Goal: Communication & Community: Answer question/provide support

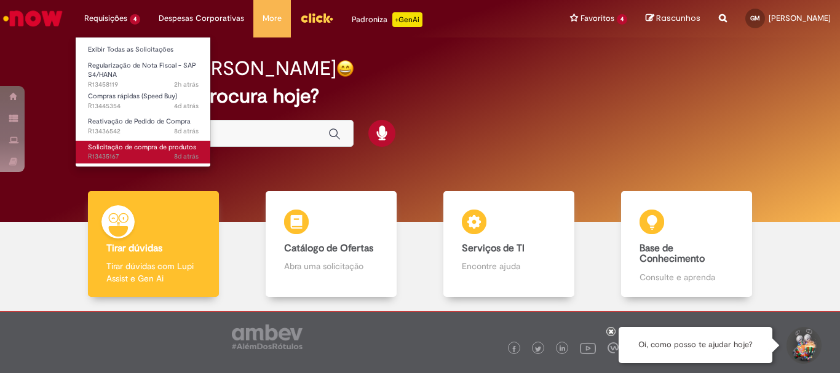
click at [130, 143] on span "Solicitação de compra de produtos" at bounding box center [142, 147] width 108 height 9
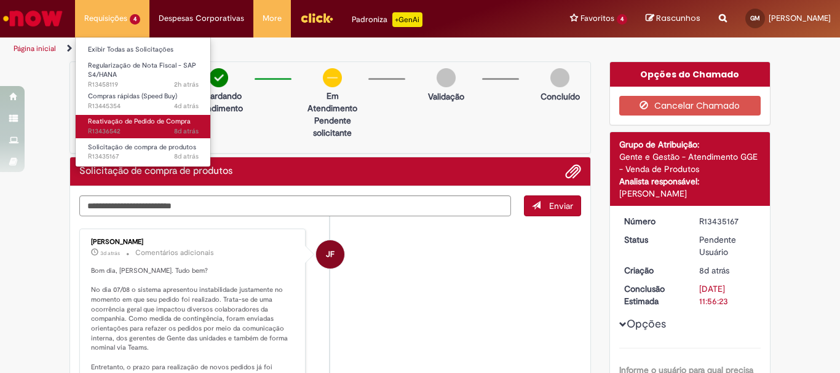
click at [116, 116] on link "Reativação de Pedido de Compra 8d atrás 8 dias atrás R13436542" at bounding box center [143, 126] width 135 height 23
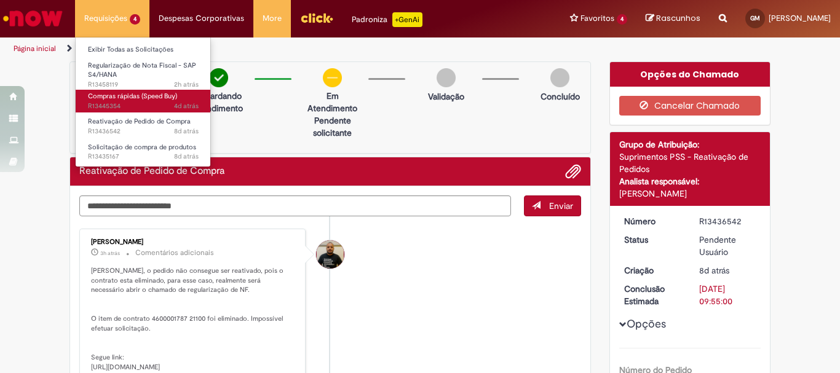
click at [137, 104] on span "4d atrás 4 dias atrás R13445354" at bounding box center [143, 107] width 111 height 10
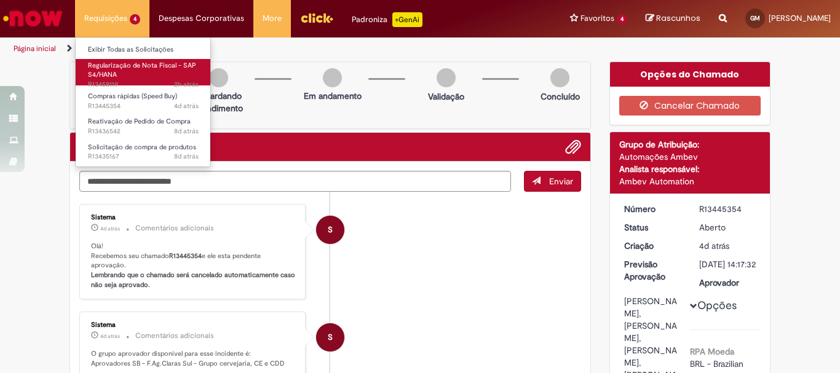
click at [123, 63] on span "Regularização de Nota Fiscal - SAP S4/HANA" at bounding box center [142, 70] width 108 height 19
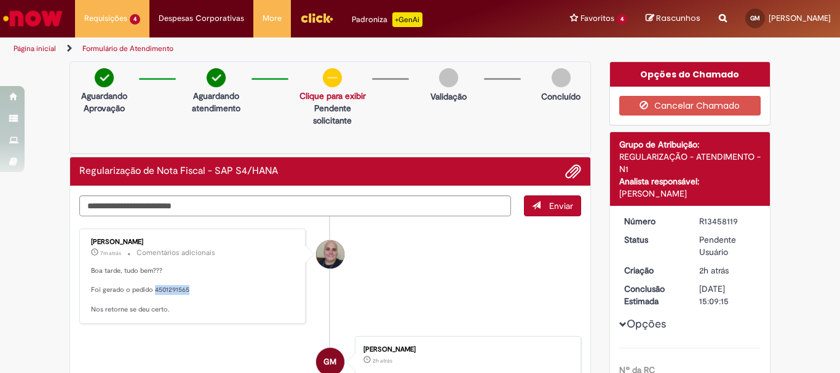
drag, startPoint x: 149, startPoint y: 289, endPoint x: 183, endPoint y: 289, distance: 33.8
click at [183, 289] on p "Boa tarde, tudo bem??? Foi gerado o pedido 4501291565 Nos retorne se deu certo." at bounding box center [193, 290] width 205 height 49
copy p "4501291565"
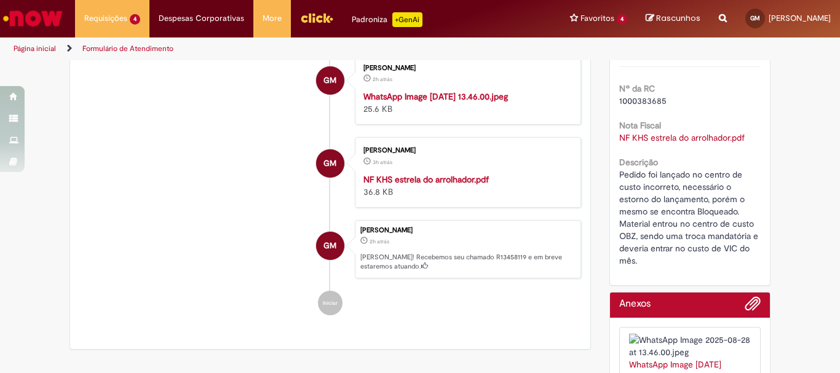
scroll to position [97, 0]
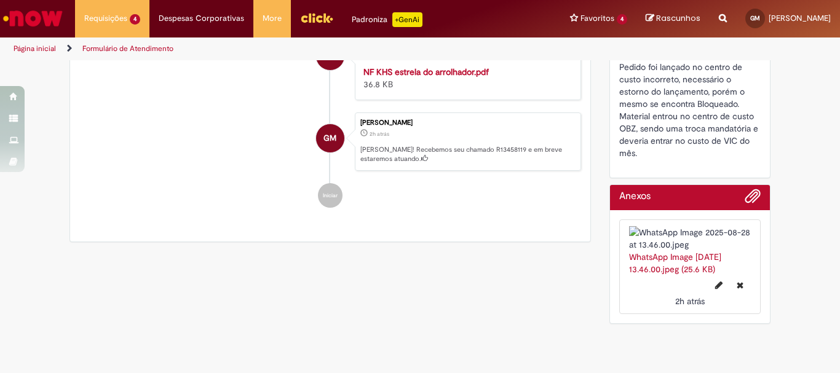
copy p "4501291565"
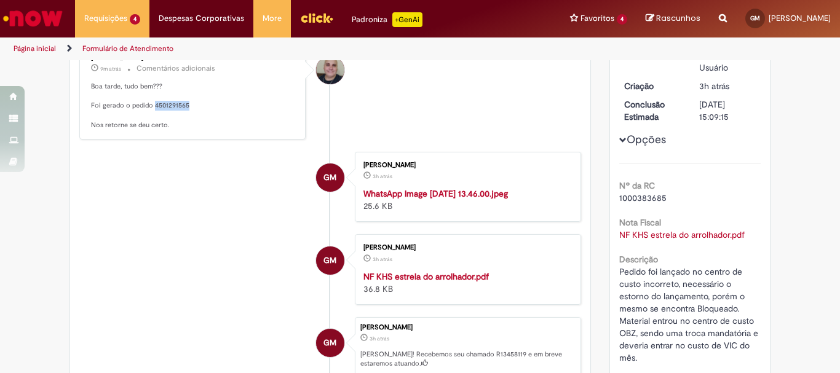
scroll to position [0, 0]
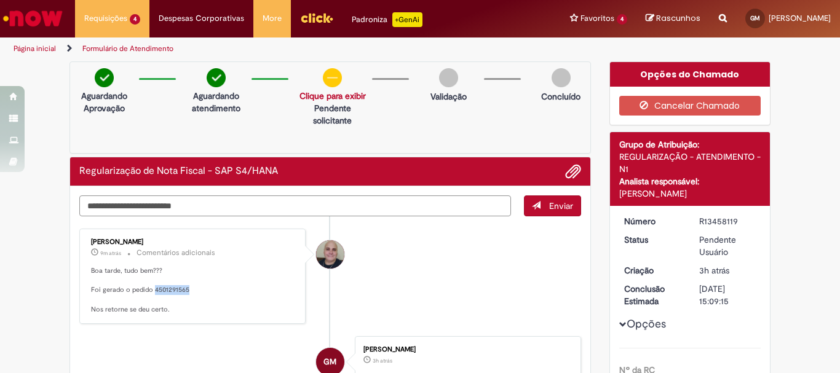
click at [362, 206] on textarea "Digite sua mensagem aqui..." at bounding box center [295, 206] width 432 height 21
paste textarea "**********"
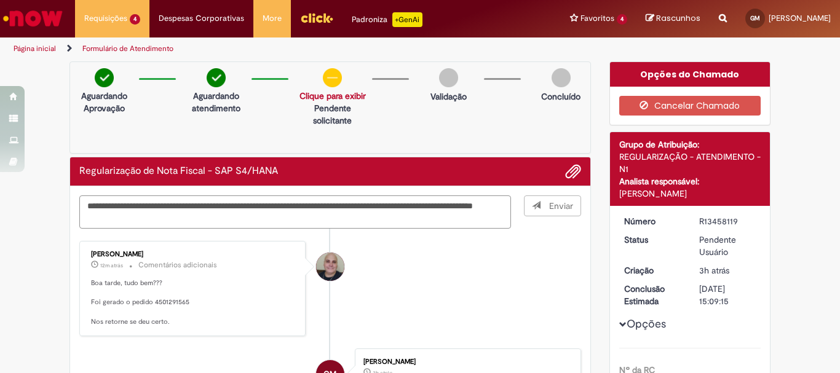
type textarea "**********"
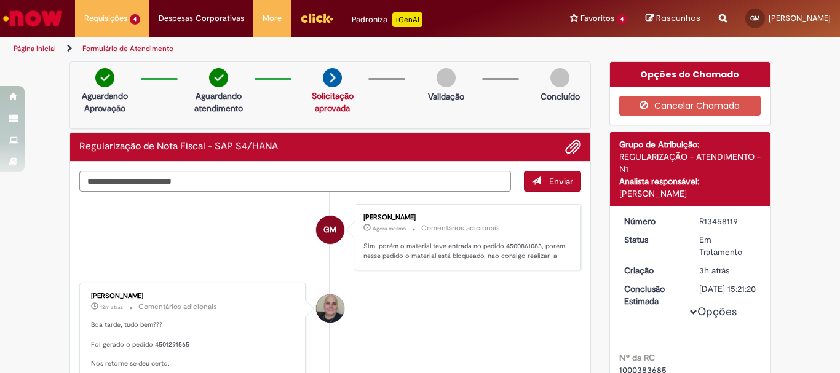
click at [520, 256] on p "Sim, porém o material teve entrada no pedido 4500861083, porém nesse pedido o m…" at bounding box center [466, 251] width 205 height 19
click at [431, 185] on textarea "Digite sua mensagem aqui..." at bounding box center [295, 181] width 432 height 21
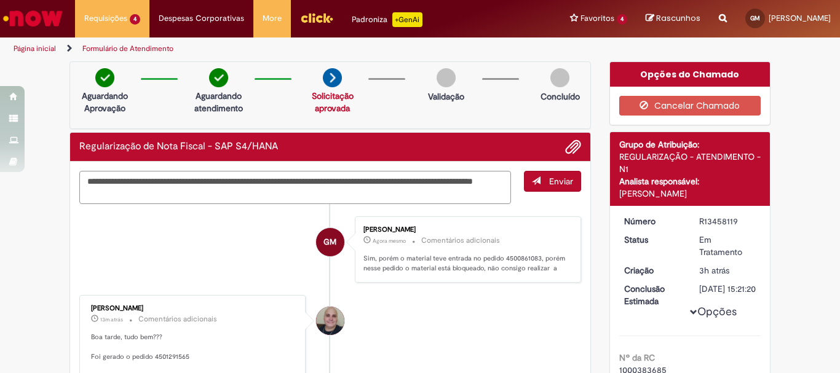
type textarea "**********"
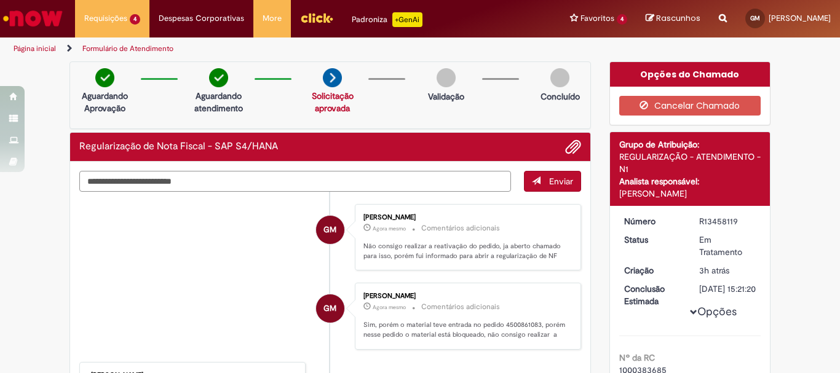
click at [391, 173] on textarea "Digite sua mensagem aqui..." at bounding box center [295, 181] width 432 height 21
click at [400, 186] on textarea "Digite sua mensagem aqui..." at bounding box center [295, 181] width 432 height 21
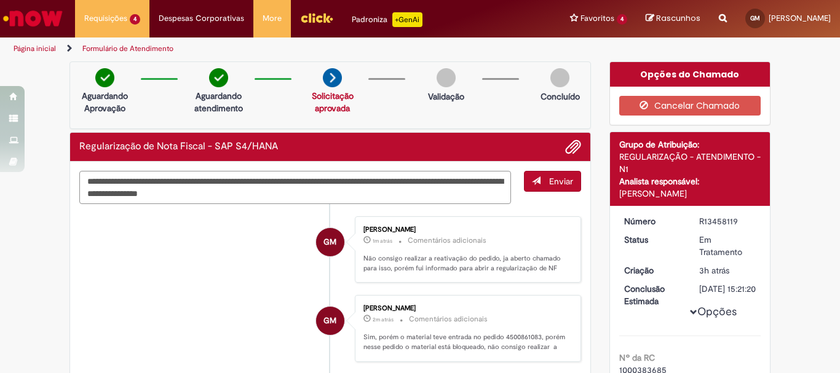
type textarea "**********"
click at [532, 180] on span "submit" at bounding box center [536, 181] width 9 height 9
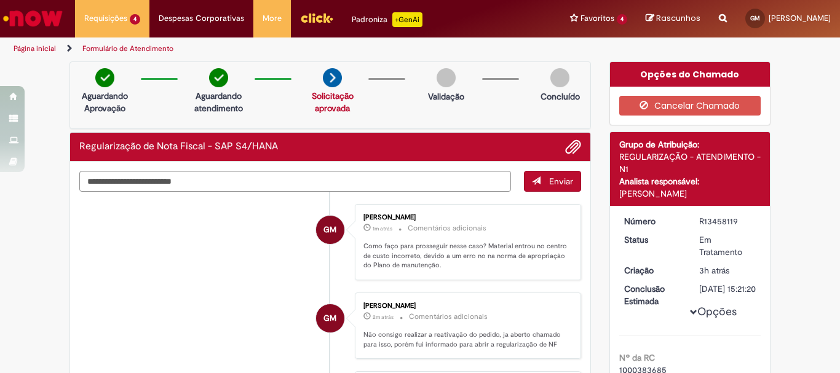
scroll to position [246, 0]
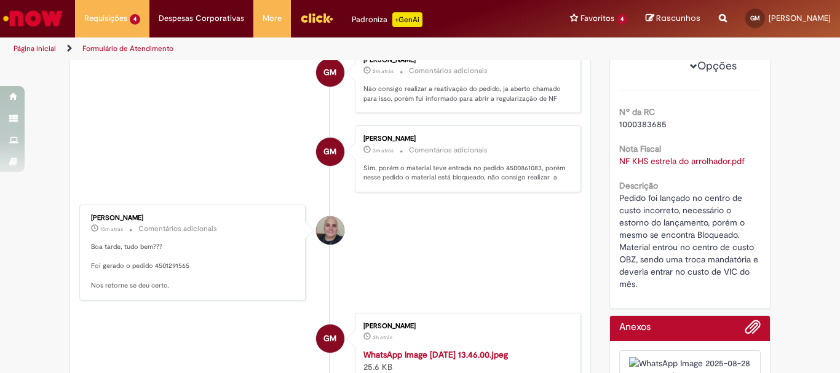
click at [486, 204] on ul "GM [PERSON_NAME] 1m atrás 1m atrás Comentários adicionais Como faço para prosse…" at bounding box center [330, 266] width 502 height 640
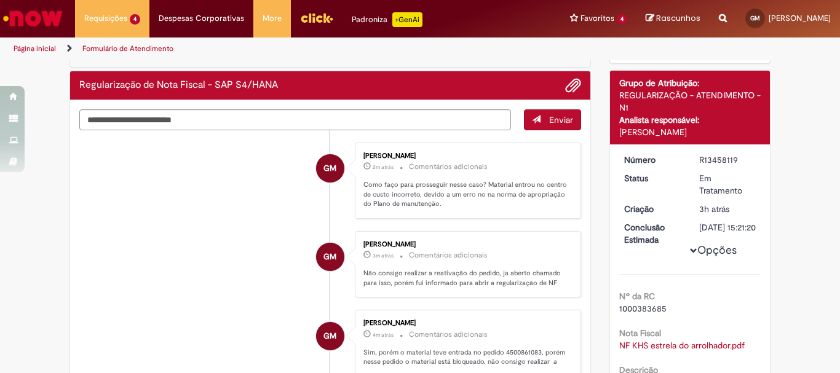
scroll to position [123, 0]
